Goal: Information Seeking & Learning: Learn about a topic

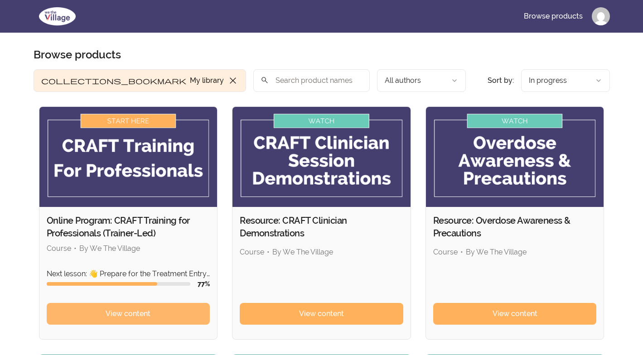
click at [124, 313] on span "View content" at bounding box center [128, 313] width 45 height 11
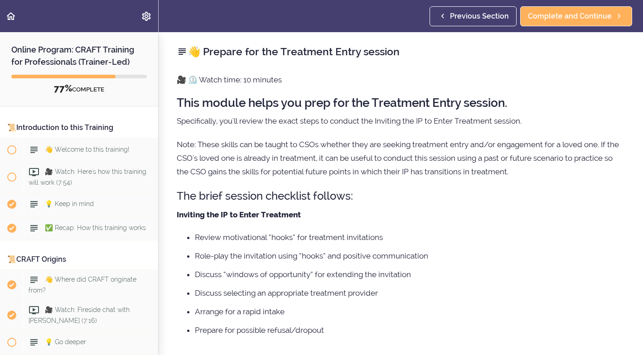
click at [10, 16] on icon "Back to course curriculum" at bounding box center [10, 16] width 11 height 11
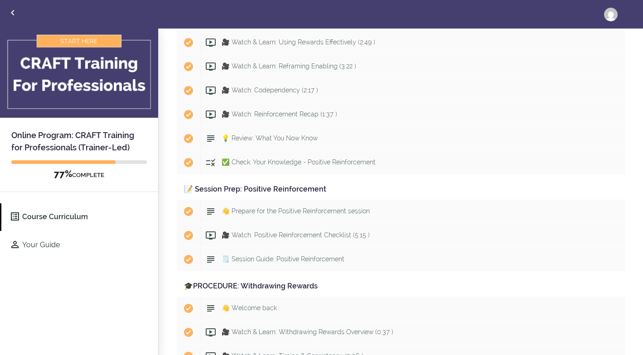
scroll to position [2883, 0]
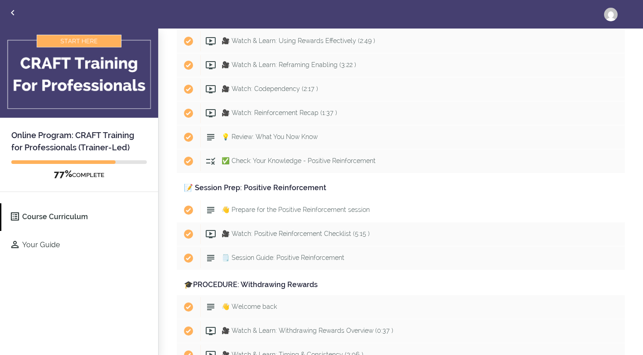
click at [267, 208] on span "👋 Prepare for the Positive Reinforcement session" at bounding box center [295, 209] width 148 height 7
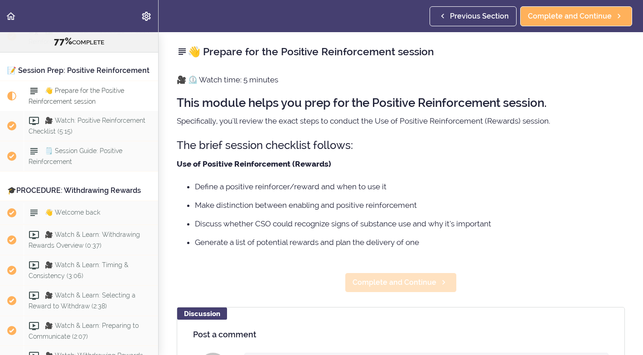
click at [370, 280] on span "Complete and Continue" at bounding box center [394, 282] width 84 height 11
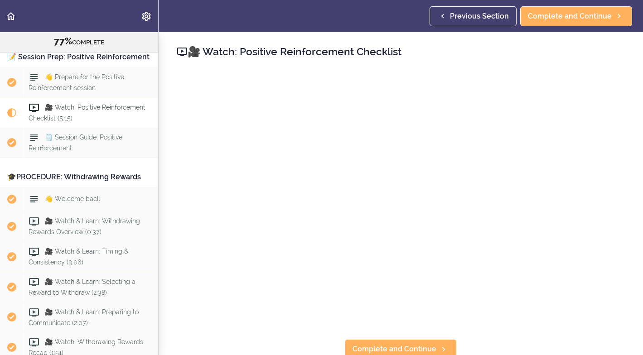
scroll to position [3533, 0]
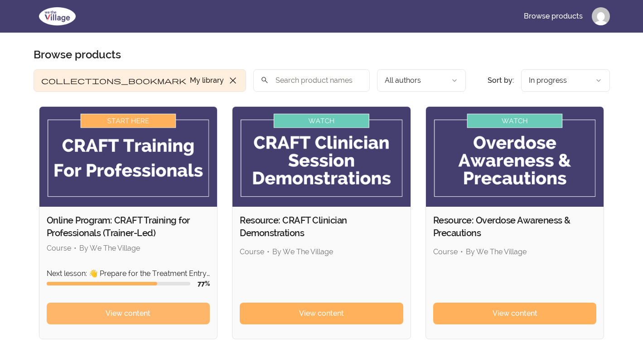
click at [136, 312] on span "View content" at bounding box center [128, 313] width 45 height 11
